Goal: Information Seeking & Learning: Learn about a topic

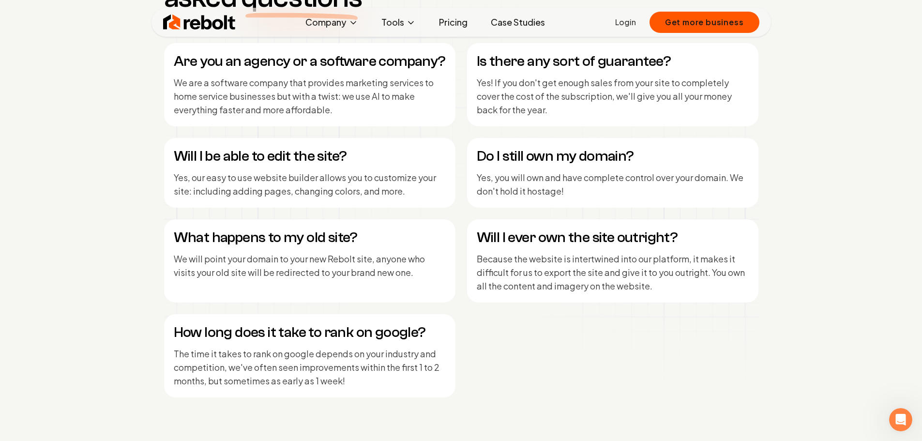
scroll to position [4097, 0]
click at [328, 61] on link "About" at bounding box center [332, 56] width 97 height 19
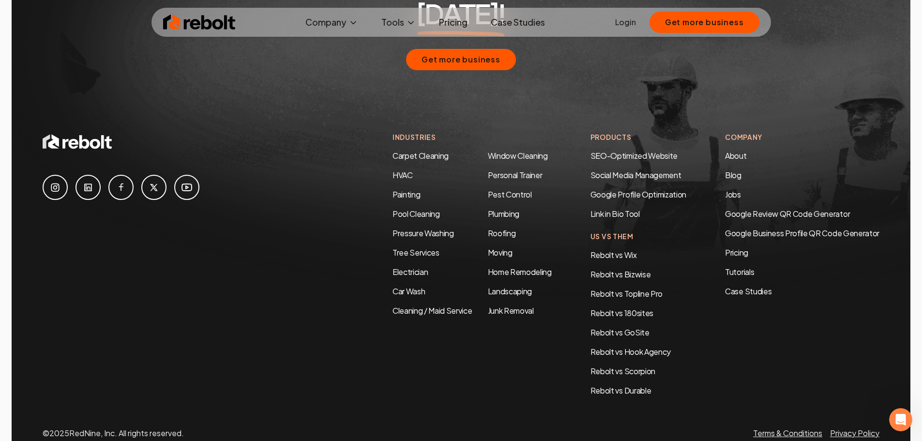
scroll to position [2992, 0]
click at [461, 22] on link "Pricing" at bounding box center [453, 22] width 44 height 19
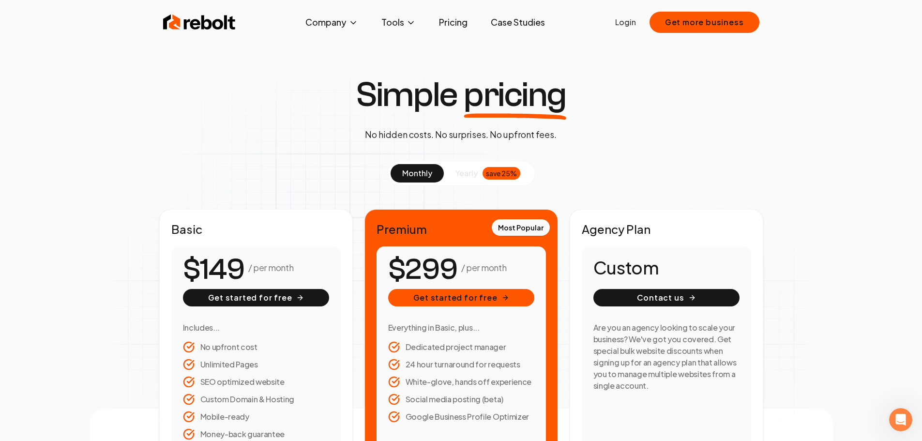
click at [243, 135] on div "Simple pricing No hidden costs. No surprises. No upfront fees. monthly yearly s…" at bounding box center [462, 279] width 744 height 404
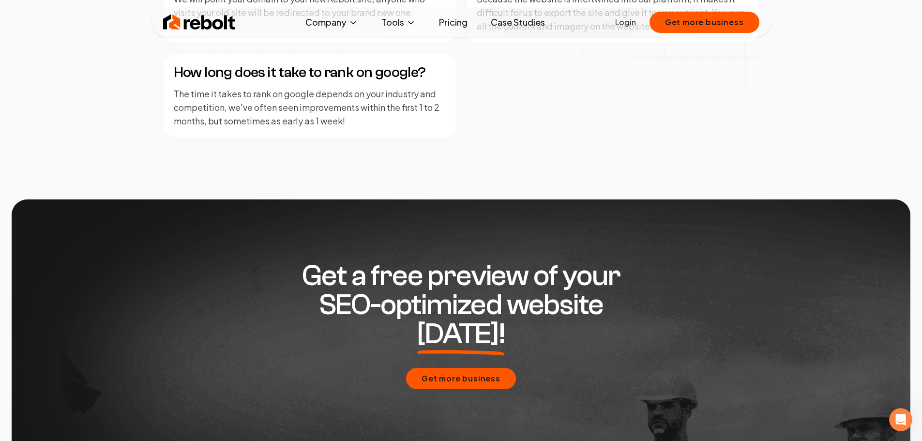
scroll to position [1883, 0]
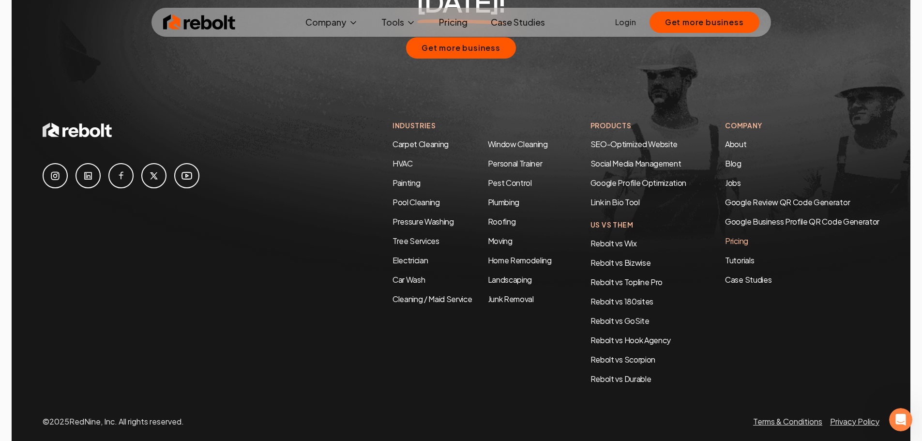
click at [742, 235] on link "Pricing" at bounding box center [802, 241] width 154 height 12
click at [748, 274] on link "Case Studies" at bounding box center [802, 280] width 154 height 12
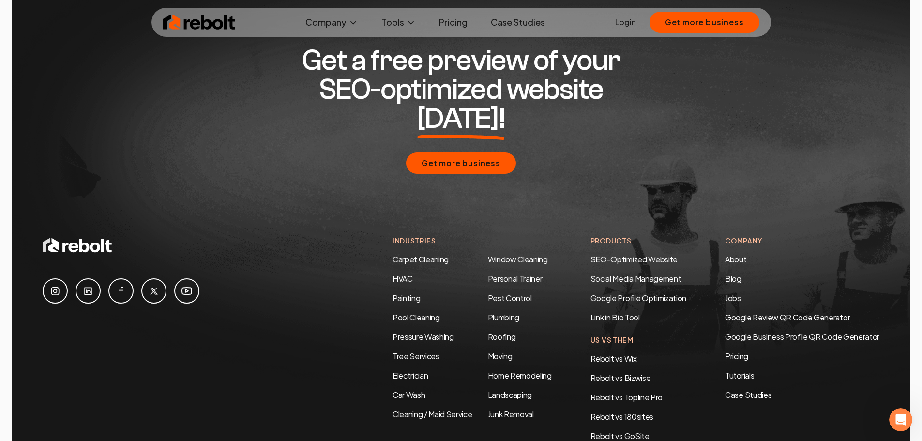
scroll to position [2093, 0]
